Goal: Navigation & Orientation: Find specific page/section

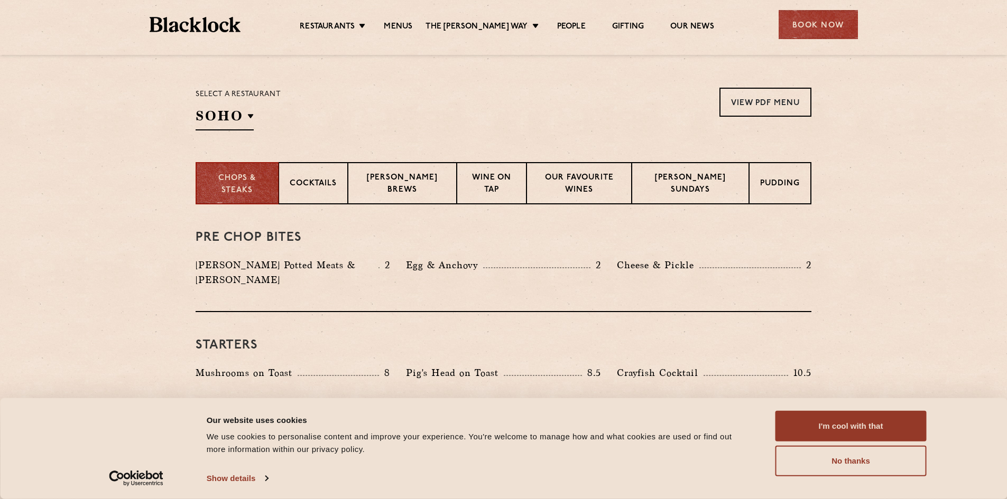
scroll to position [211, 0]
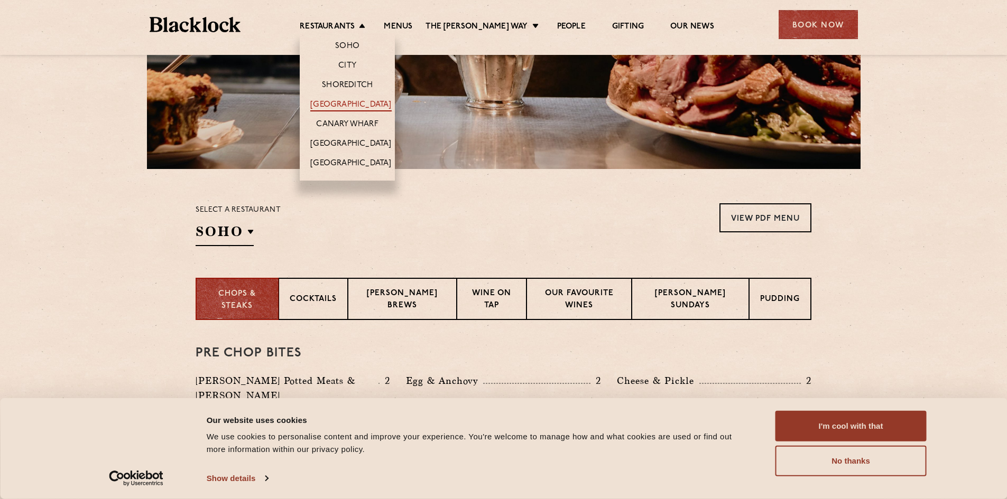
click at [350, 103] on link "[GEOGRAPHIC_DATA]" at bounding box center [350, 106] width 81 height 12
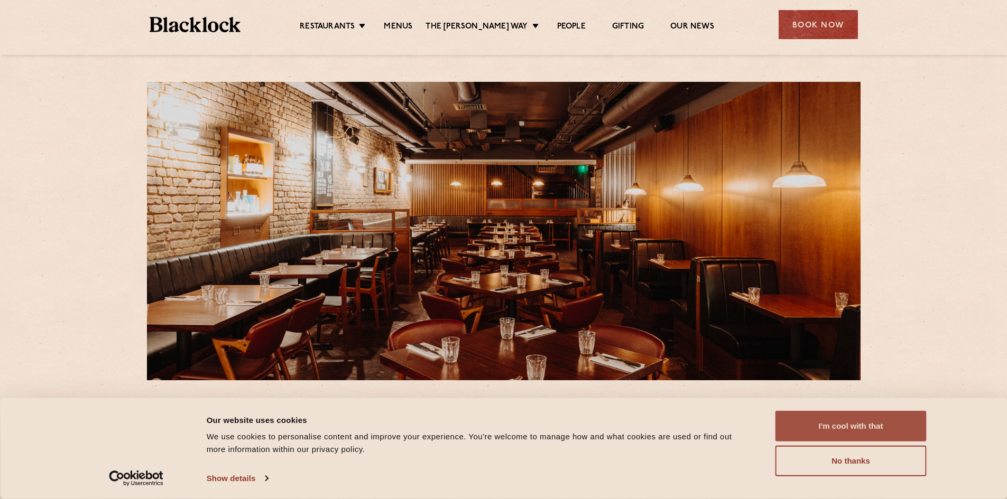
click at [824, 425] on button "I'm cool with that" at bounding box center [850, 426] width 151 height 31
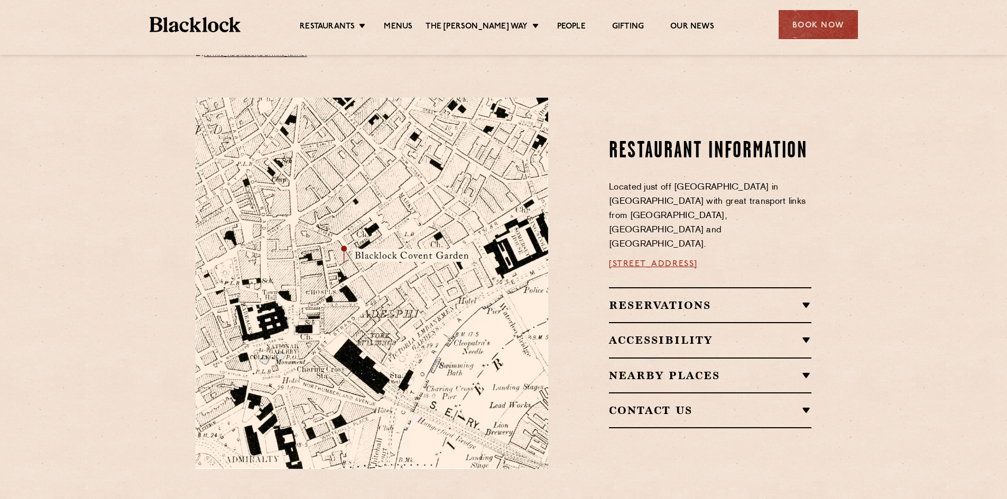
scroll to position [581, 0]
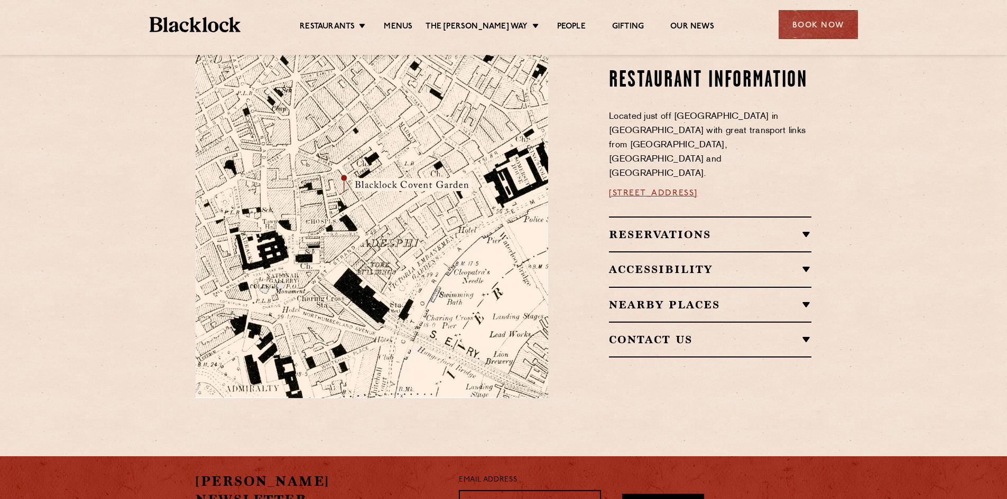
click at [805, 228] on h2 "Reservations" at bounding box center [710, 234] width 202 height 13
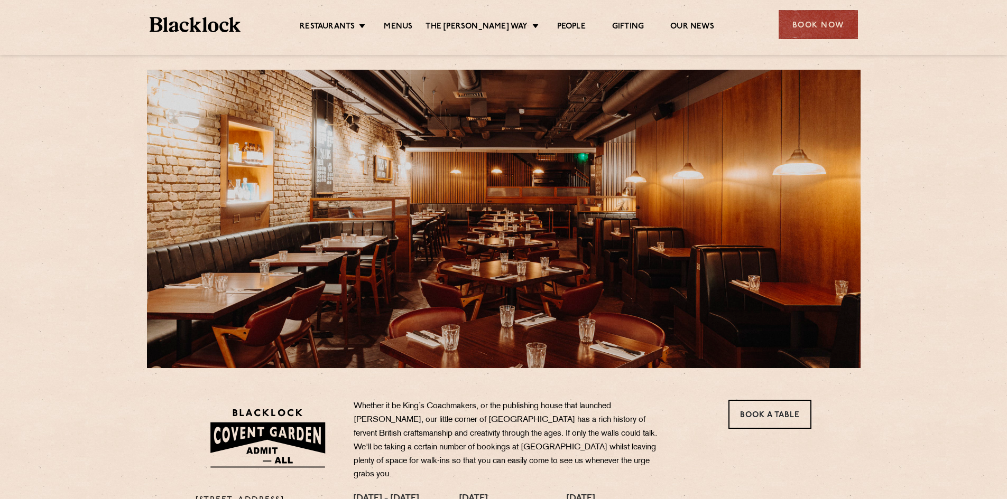
scroll to position [0, 0]
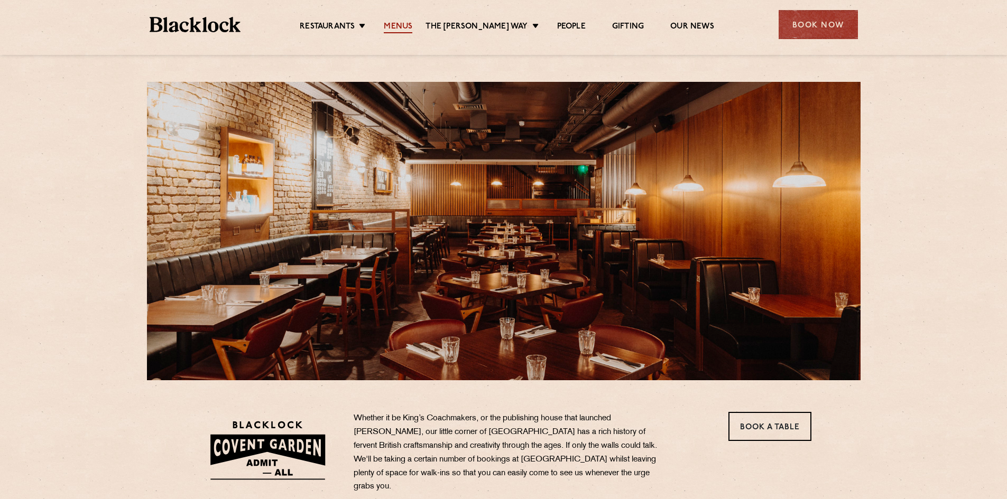
click at [409, 25] on link "Menus" at bounding box center [398, 28] width 29 height 12
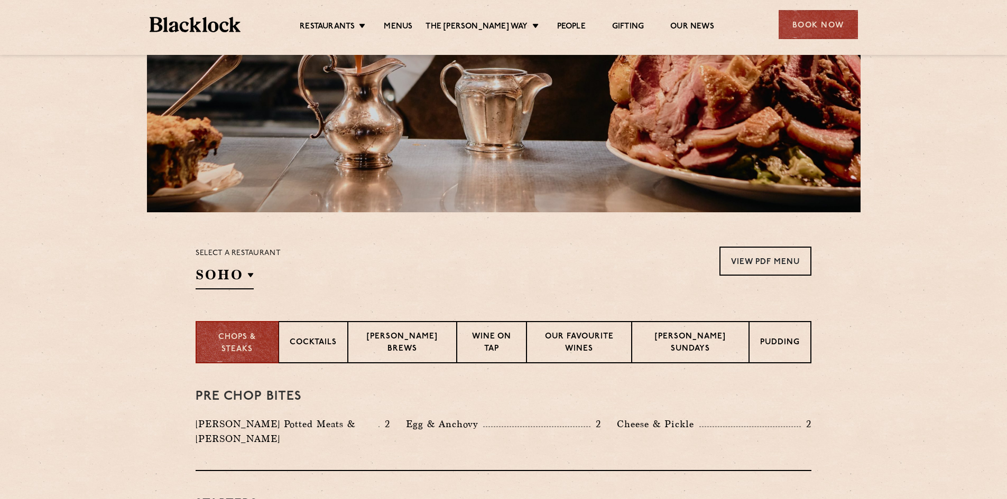
scroll to position [211, 0]
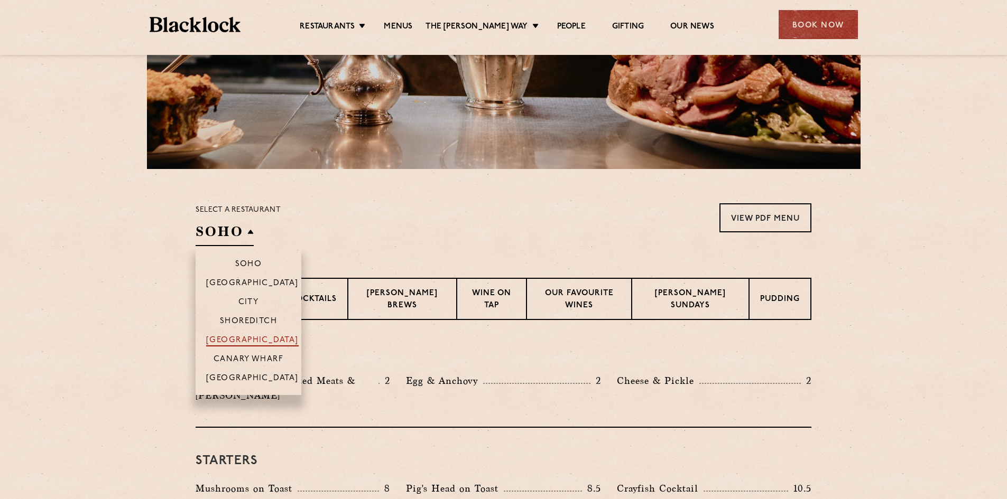
click at [240, 340] on p "[GEOGRAPHIC_DATA]" at bounding box center [252, 341] width 92 height 11
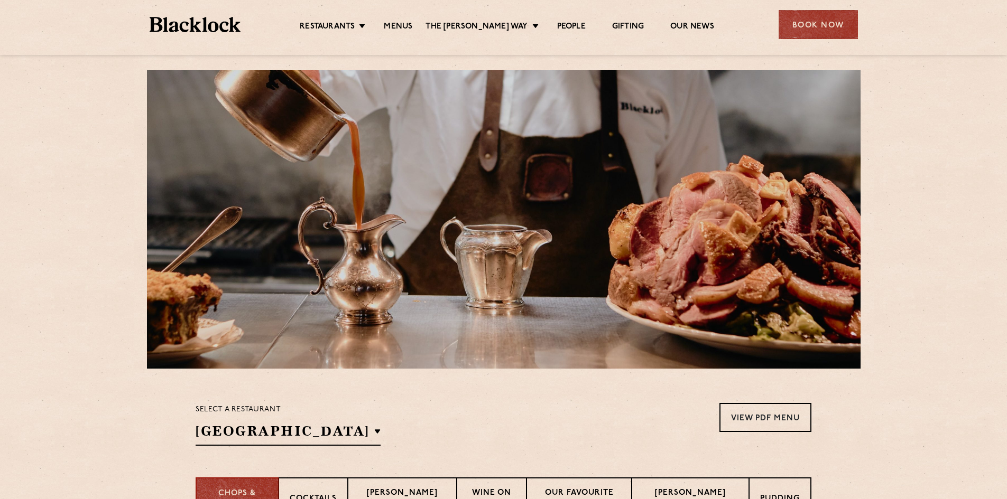
scroll to position [0, 0]
